Goal: Task Accomplishment & Management: Complete application form

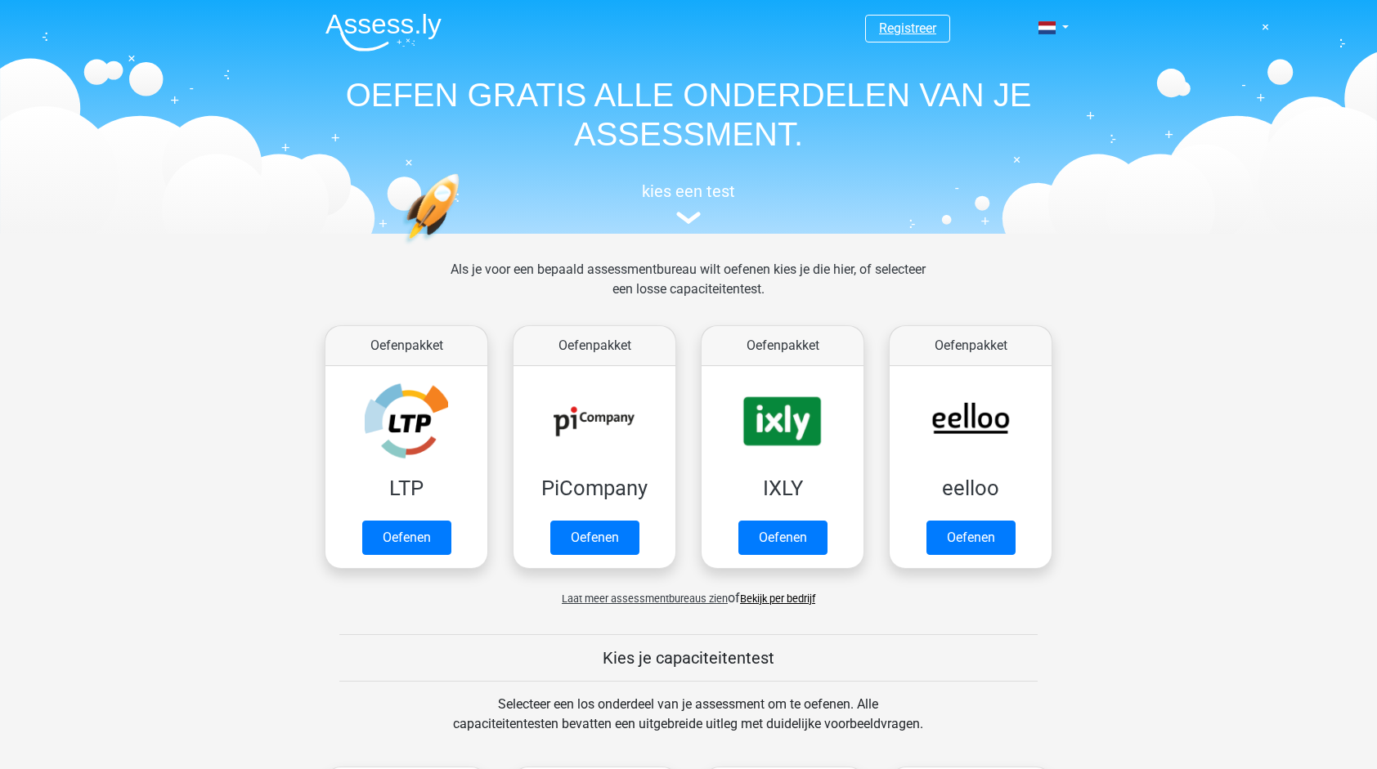
click at [934, 27] on link "Registreer" at bounding box center [907, 28] width 57 height 16
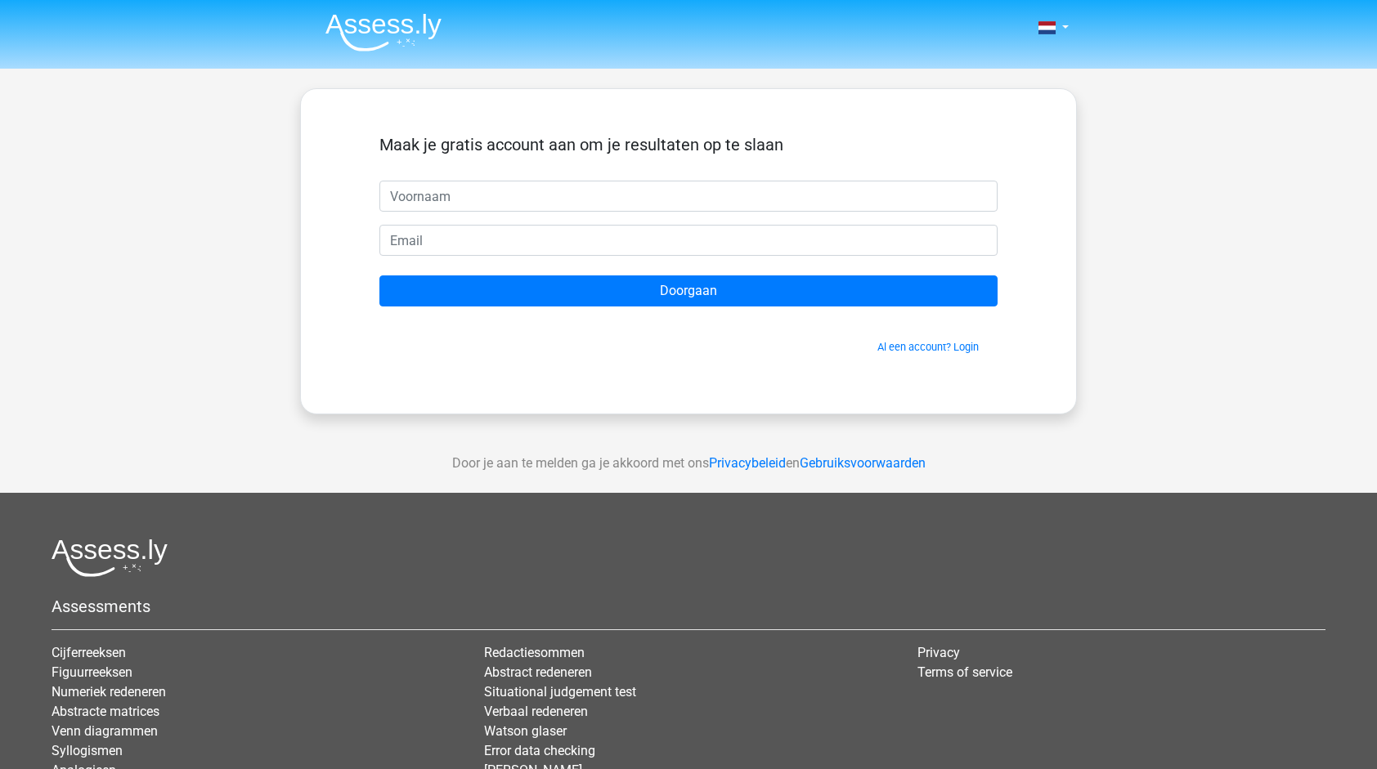
click at [1071, 15] on div "Nederlands English" at bounding box center [688, 28] width 777 height 53
click at [1060, 33] on link at bounding box center [1048, 28] width 33 height 20
click at [999, 114] on link "Login" at bounding box center [1005, 118] width 113 height 26
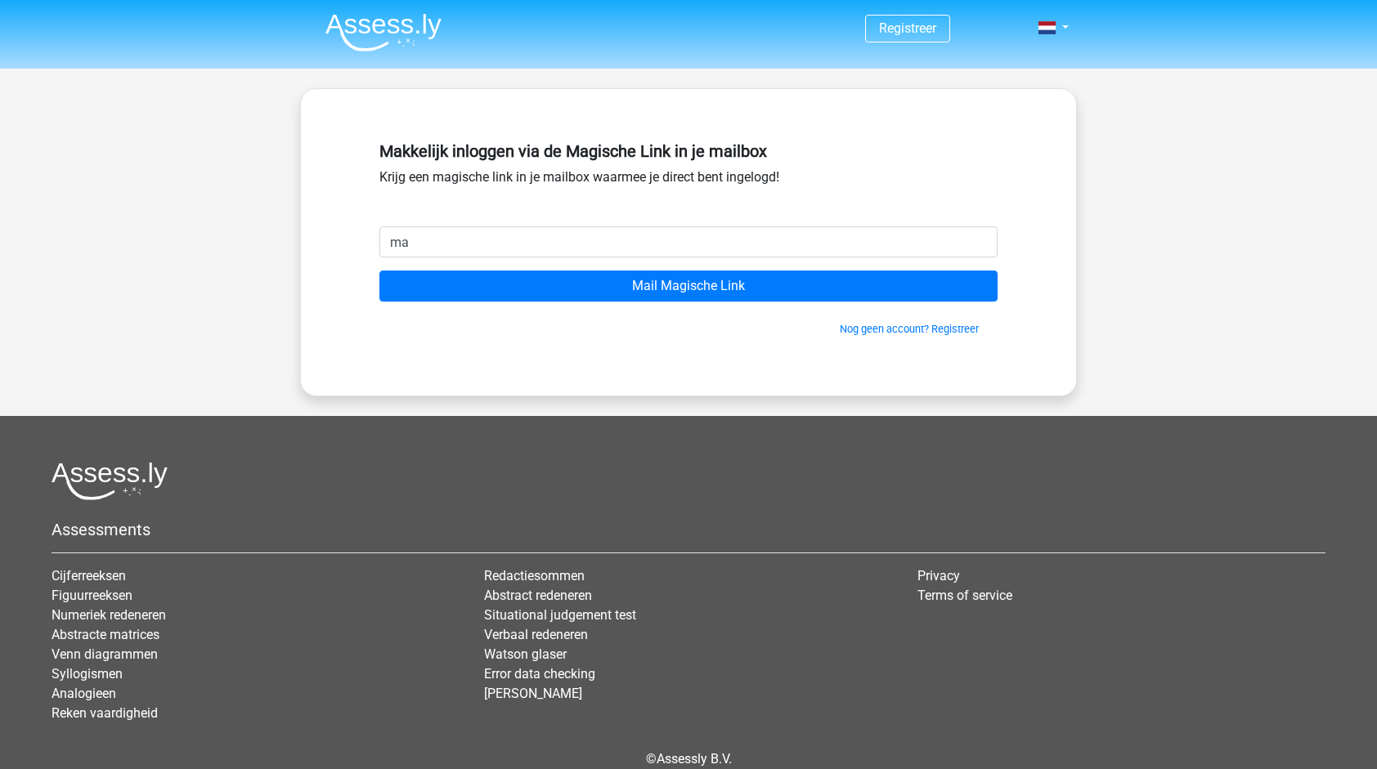
type input "maudhuisman0608@gmail.com"
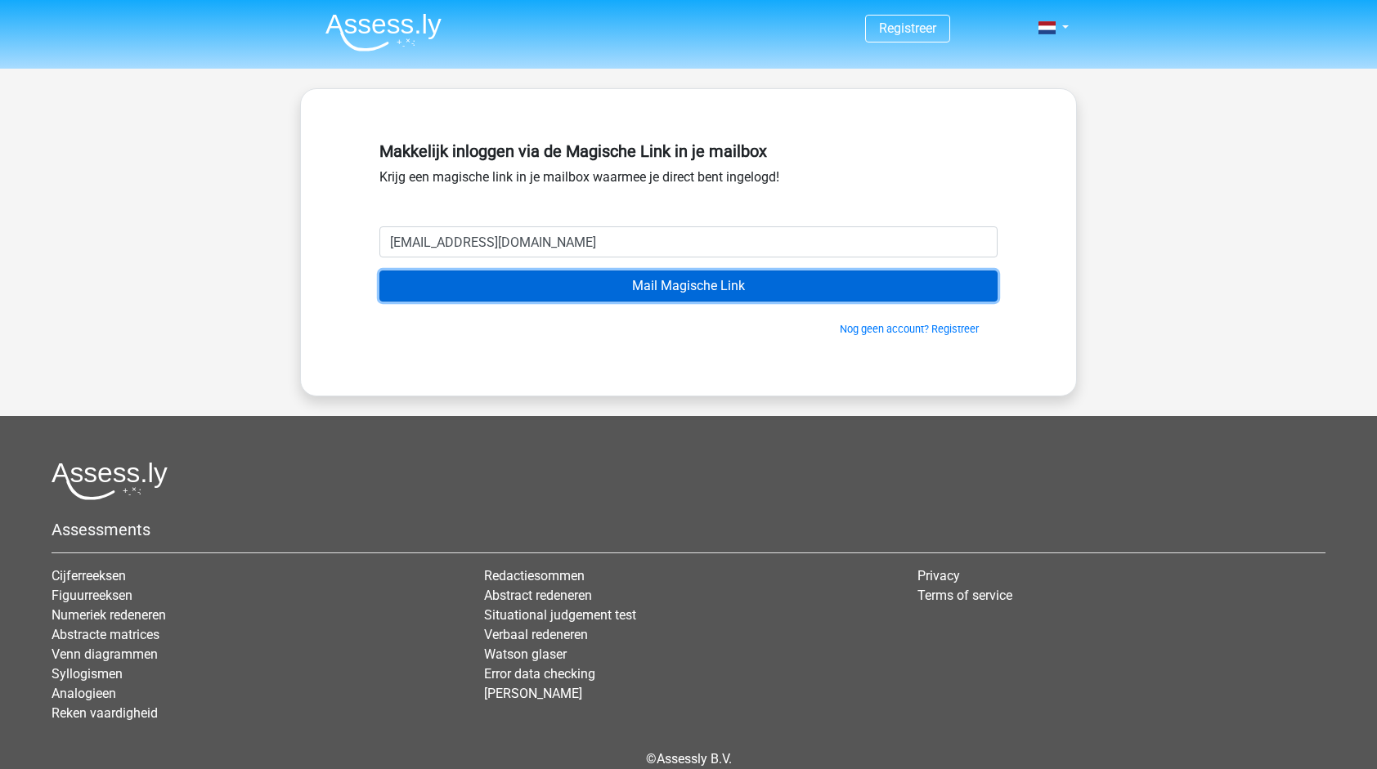
click at [625, 280] on input "Mail Magische Link" at bounding box center [688, 286] width 618 height 31
